Goal: Check status: Check status

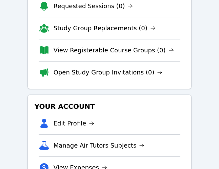
scroll to position [64, 0]
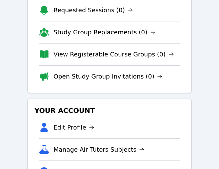
scroll to position [56, 0]
